Goal: Task Accomplishment & Management: Complete application form

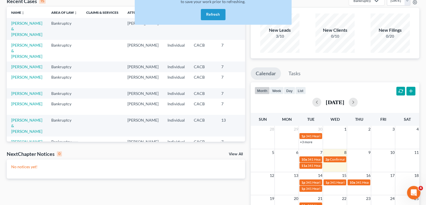
click at [208, 13] on button "Refresh" at bounding box center [213, 14] width 25 height 11
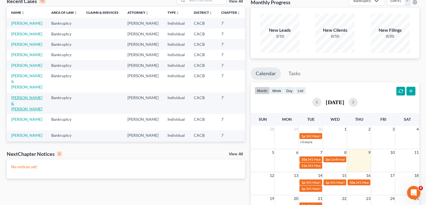
click at [18, 111] on link "[PERSON_NAME] & [PERSON_NAME]" at bounding box center [26, 103] width 31 height 16
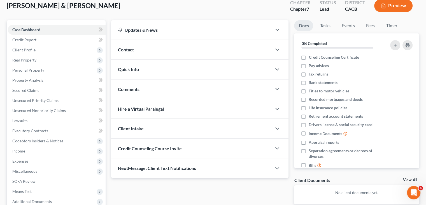
scroll to position [34, 0]
click at [27, 150] on span "Income" at bounding box center [57, 150] width 98 height 10
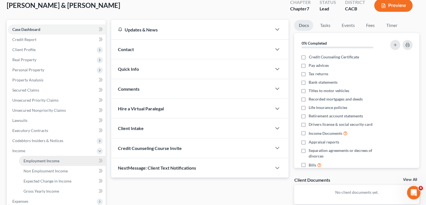
click at [40, 160] on span "Employment Income" at bounding box center [42, 160] width 36 height 5
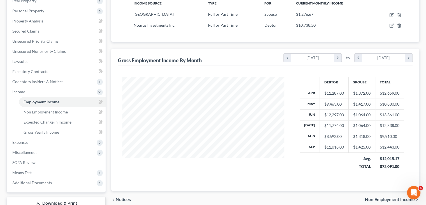
scroll to position [112, 0]
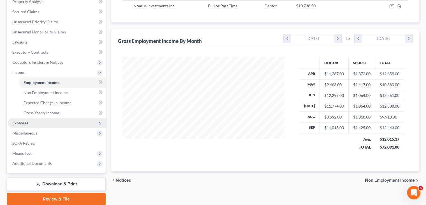
click at [26, 125] on span "Expenses" at bounding box center [20, 122] width 16 height 5
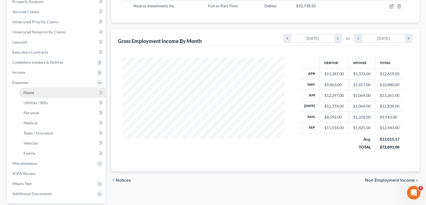
click at [35, 91] on link "Home" at bounding box center [62, 92] width 87 height 10
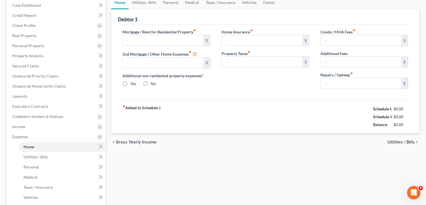
type input "3,984.00"
type input "0.00"
radio input "true"
type input "0.00"
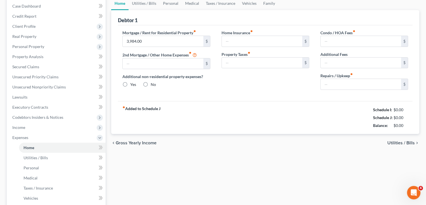
type input "0.00"
type input "30.00"
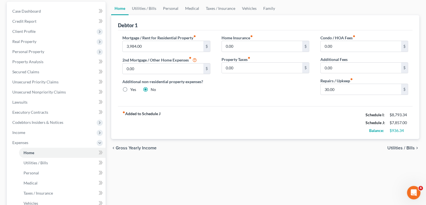
scroll to position [112, 0]
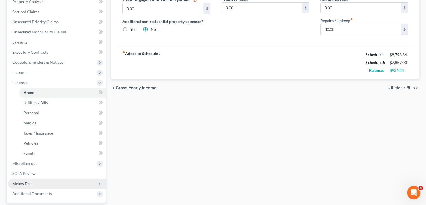
click at [33, 183] on span "Means Test" at bounding box center [57, 183] width 98 height 10
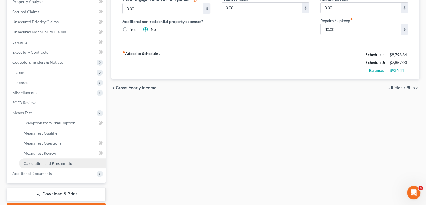
click at [41, 161] on span "Calculation and Presumption" at bounding box center [49, 163] width 51 height 5
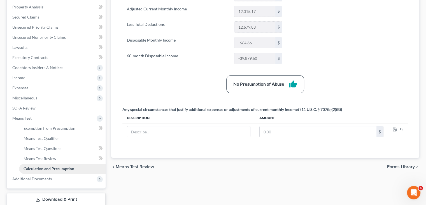
scroll to position [112, 0]
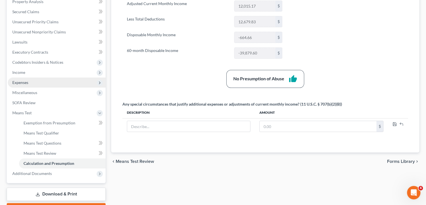
click at [29, 84] on span "Expenses" at bounding box center [57, 82] width 98 height 10
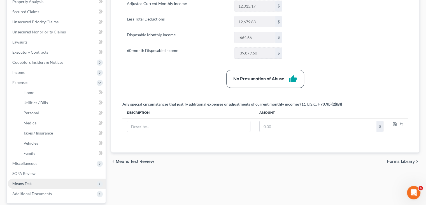
click at [28, 185] on span "Means Test" at bounding box center [21, 183] width 19 height 5
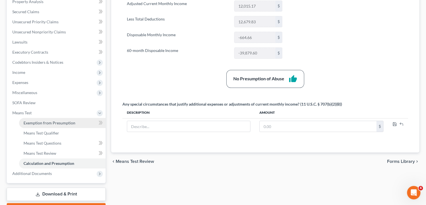
click at [47, 124] on span "Exemption from Presumption" at bounding box center [50, 122] width 52 height 5
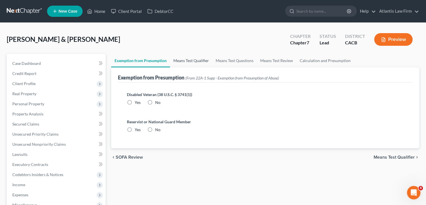
click at [194, 62] on link "Means Test Qualifier" at bounding box center [191, 60] width 42 height 13
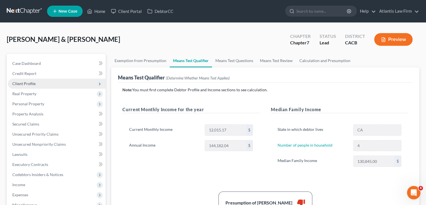
click at [25, 85] on span "Client Profile" at bounding box center [23, 83] width 23 height 5
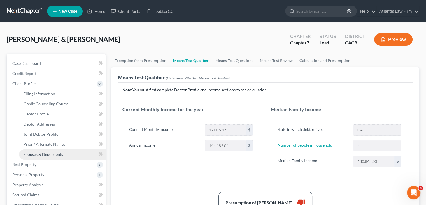
click at [36, 156] on span "Spouses & Dependents" at bounding box center [44, 154] width 40 height 5
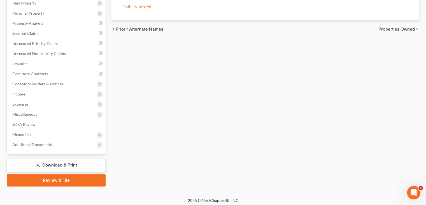
scroll to position [164, 0]
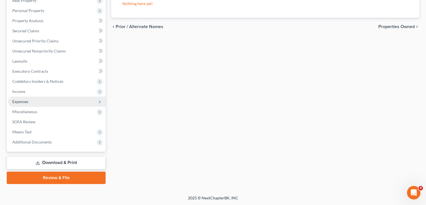
click at [24, 99] on span "Expenses" at bounding box center [20, 101] width 16 height 5
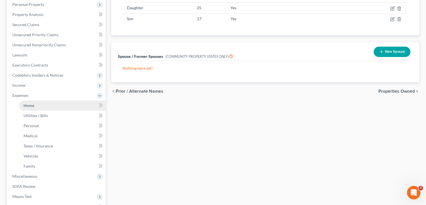
scroll to position [93, 0]
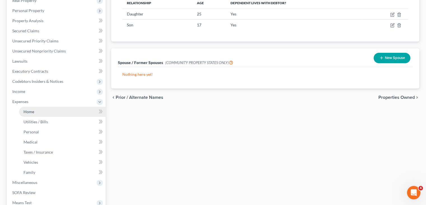
click at [34, 112] on link "Home" at bounding box center [62, 111] width 87 height 10
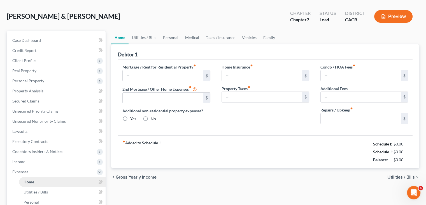
click at [59, 112] on ul "Case Dashboard Payments Invoices Payments Payments Credit Report Client Profile" at bounding box center [57, 161] width 98 height 252
type input "3,984.00"
type input "0.00"
radio input "true"
type input "0.00"
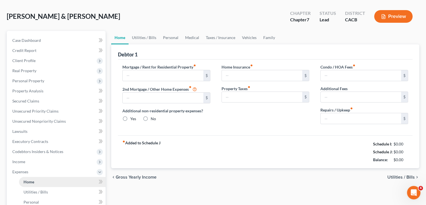
type input "0.00"
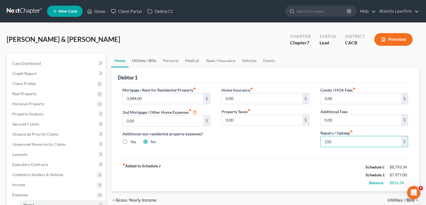
type input "150"
click at [144, 64] on link "Utilities / Bills" at bounding box center [144, 60] width 31 height 13
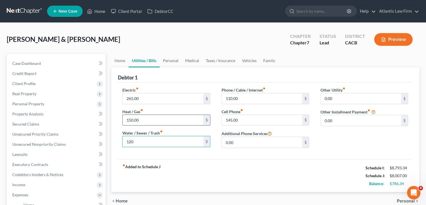
type input "120"
click at [163, 121] on input "150.00" at bounding box center [163, 120] width 80 height 11
type input "110"
click at [174, 60] on link "Personal" at bounding box center [171, 60] width 22 height 13
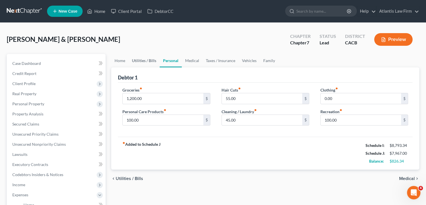
click at [150, 61] on link "Utilities / Bills" at bounding box center [144, 60] width 31 height 13
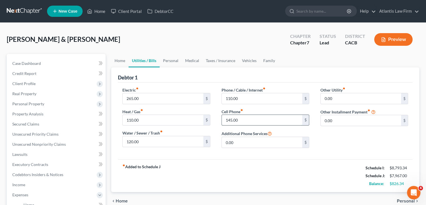
click at [242, 118] on input "145.00" at bounding box center [262, 120] width 80 height 11
type input "260"
click at [173, 63] on link "Personal" at bounding box center [171, 60] width 22 height 13
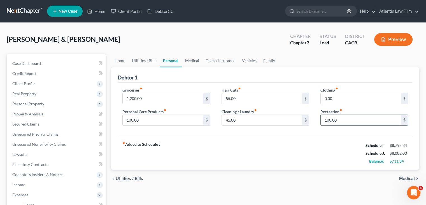
click at [328, 118] on input "100.00" at bounding box center [361, 120] width 80 height 11
type input "120"
click at [305, 141] on div "fiber_manual_record Added to Schedule J Schedule I: $8,793.34 Schedule J: $8,10…" at bounding box center [265, 152] width 295 height 33
click at [248, 62] on link "Vehicles" at bounding box center [249, 60] width 21 height 13
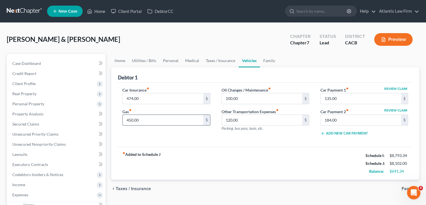
click at [174, 119] on input "450.00" at bounding box center [163, 120] width 80 height 11
type input "600"
click at [243, 142] on div "Car Insurance fiber_manual_record 474.00 $ Gas fiber_manual_record 600 $ Oil Ch…" at bounding box center [265, 114] width 295 height 64
click at [172, 61] on link "Personal" at bounding box center [171, 60] width 22 height 13
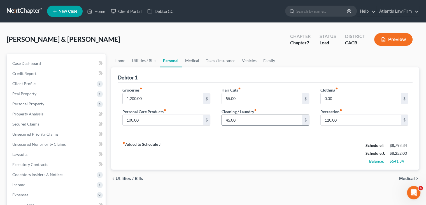
click at [244, 120] on input "45.00" at bounding box center [262, 120] width 80 height 11
type input "50"
click at [230, 144] on div "fiber_manual_record Added to Schedule J Schedule I: $8,793.34 Schedule J: $8,25…" at bounding box center [265, 152] width 295 height 33
click at [150, 100] on input "1,200.00" at bounding box center [163, 98] width 80 height 11
type input "1,400"
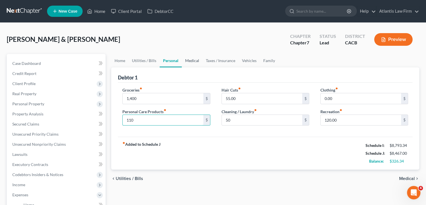
type input "110"
click at [192, 62] on link "Medical" at bounding box center [192, 60] width 21 height 13
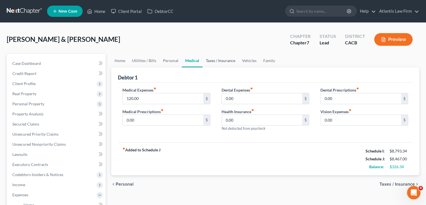
click at [216, 60] on link "Taxes / Insurance" at bounding box center [221, 60] width 36 height 13
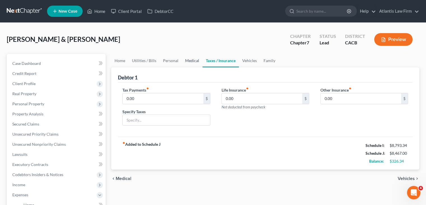
click at [191, 60] on link "Medical" at bounding box center [192, 60] width 21 height 13
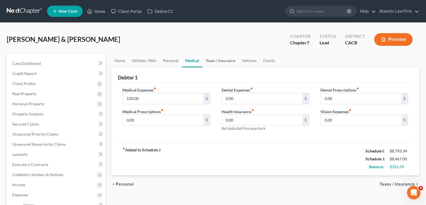
click at [222, 62] on link "Taxes / Insurance" at bounding box center [221, 60] width 36 height 13
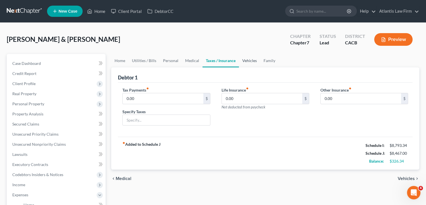
click at [248, 63] on link "Vehicles" at bounding box center [249, 60] width 21 height 13
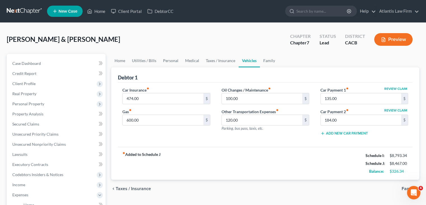
click at [152, 137] on div "Car Insurance fiber_manual_record 474.00 $ Gas fiber_manual_record 600.00 $" at bounding box center [166, 113] width 99 height 53
click at [246, 97] on input "100.00" at bounding box center [262, 98] width 80 height 11
type input "120"
click at [189, 121] on input "600.00" at bounding box center [163, 120] width 80 height 11
click at [216, 142] on div "Car Insurance fiber_manual_record 474.00 $ Gas fiber_manual_record 600.00 $ Oil…" at bounding box center [265, 114] width 295 height 64
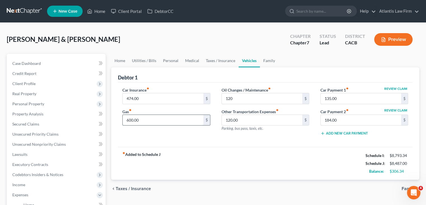
click at [159, 121] on input "600.00" at bounding box center [163, 120] width 80 height 11
type input "6"
type input "700"
click at [215, 143] on div "Car Insurance fiber_manual_record 474.00 $ Gas fiber_manual_record 700 $ Oil Ch…" at bounding box center [265, 114] width 295 height 64
click at [240, 96] on input "120" at bounding box center [262, 98] width 80 height 11
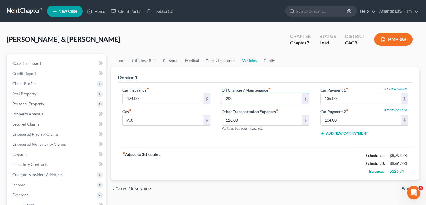
type input "200"
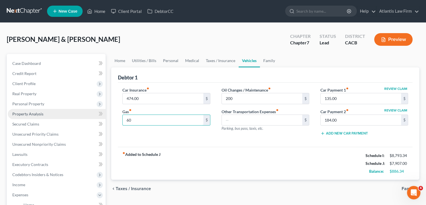
drag, startPoint x: 179, startPoint y: 117, endPoint x: 94, endPoint y: 115, distance: 85.2
click at [94, 115] on div "Petition Navigation Case Dashboard Payments Invoices Payments Payments Credit R…" at bounding box center [213, 200] width 418 height 293
type input "700"
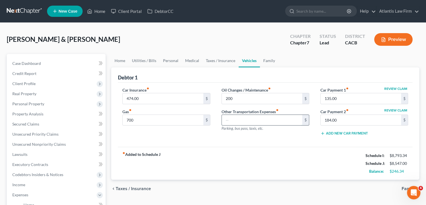
click at [239, 122] on input "text" at bounding box center [262, 120] width 80 height 11
type input "60"
click at [240, 96] on input "200" at bounding box center [262, 98] width 80 height 11
click at [122, 59] on link "Home" at bounding box center [119, 60] width 17 height 13
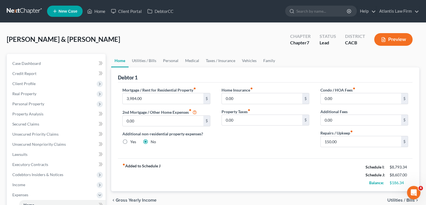
click at [235, 138] on div "Home Insurance fiber_manual_record 0.00 $ Property Taxes fiber_manual_record 0.…" at bounding box center [265, 119] width 99 height 64
click at [342, 98] on input "0.00" at bounding box center [361, 98] width 80 height 11
drag, startPoint x: 149, startPoint y: 62, endPoint x: 157, endPoint y: 65, distance: 8.4
click at [149, 62] on link "Utilities / Bills" at bounding box center [144, 60] width 31 height 13
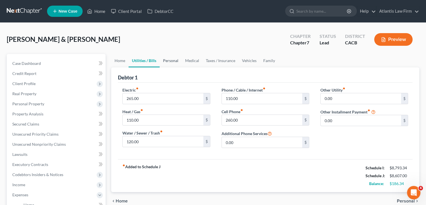
click at [173, 61] on link "Personal" at bounding box center [171, 60] width 22 height 13
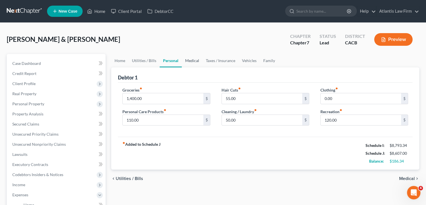
click at [193, 61] on link "Medical" at bounding box center [192, 60] width 21 height 13
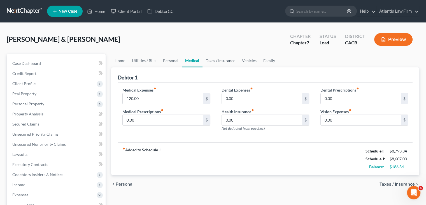
click at [218, 63] on link "Taxes / Insurance" at bounding box center [221, 60] width 36 height 13
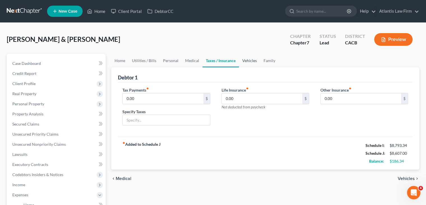
click at [251, 64] on link "Vehicles" at bounding box center [249, 60] width 21 height 13
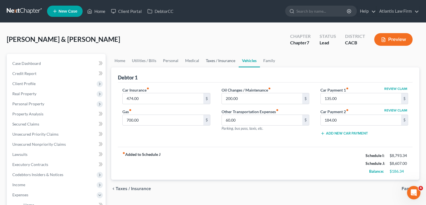
click at [220, 61] on link "Taxes / Insurance" at bounding box center [221, 60] width 36 height 13
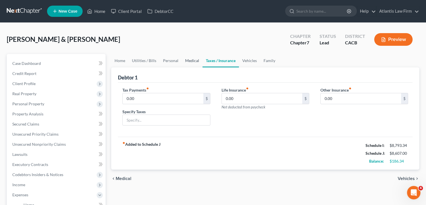
click at [191, 63] on link "Medical" at bounding box center [192, 60] width 21 height 13
